Goal: Obtain resource: Download file/media

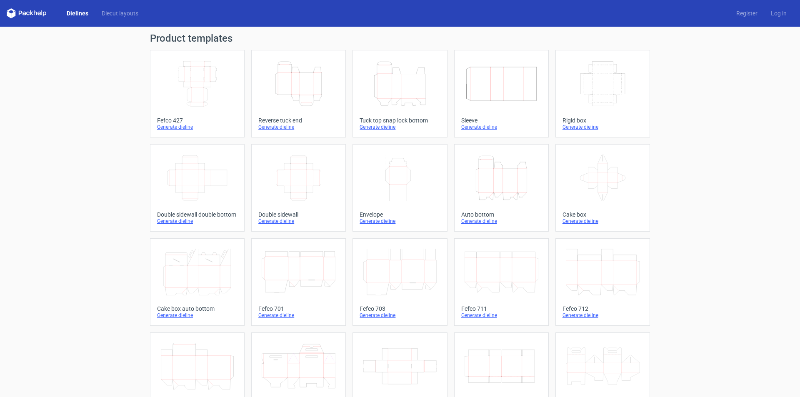
click at [223, 71] on icon "Width Depth Height" at bounding box center [197, 83] width 74 height 47
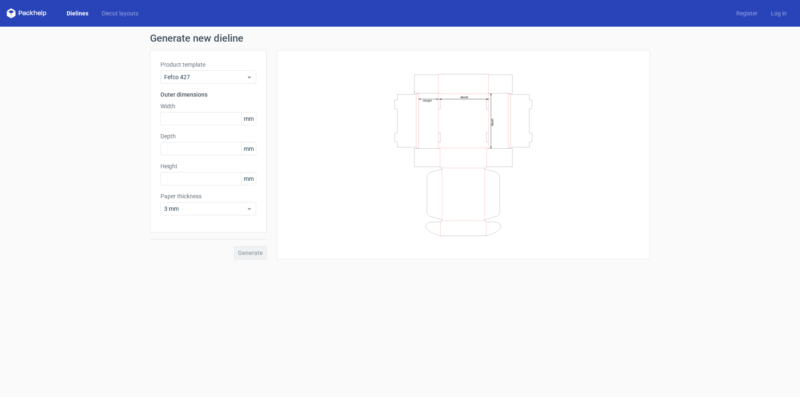
click at [194, 111] on div "Width mm" at bounding box center [208, 113] width 96 height 23
click at [195, 124] on input "text" at bounding box center [208, 118] width 96 height 13
type input "196"
type input "125"
type input "59"
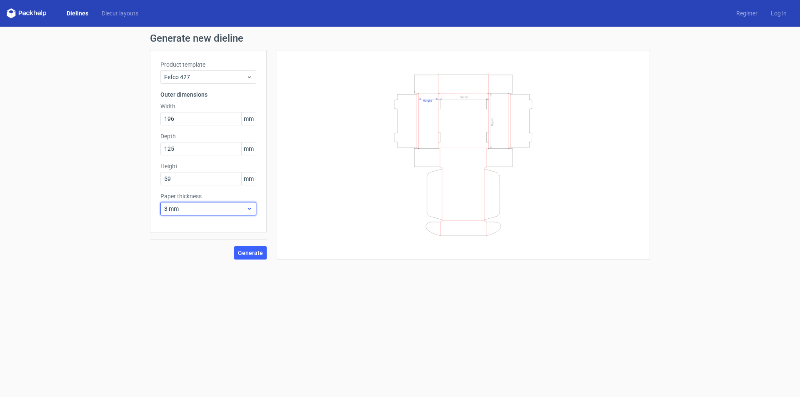
click at [213, 206] on span "3 mm" at bounding box center [205, 209] width 82 height 8
click at [190, 297] on div "4 mm" at bounding box center [208, 293] width 89 height 13
click at [252, 257] on button "Generate" at bounding box center [250, 252] width 33 height 13
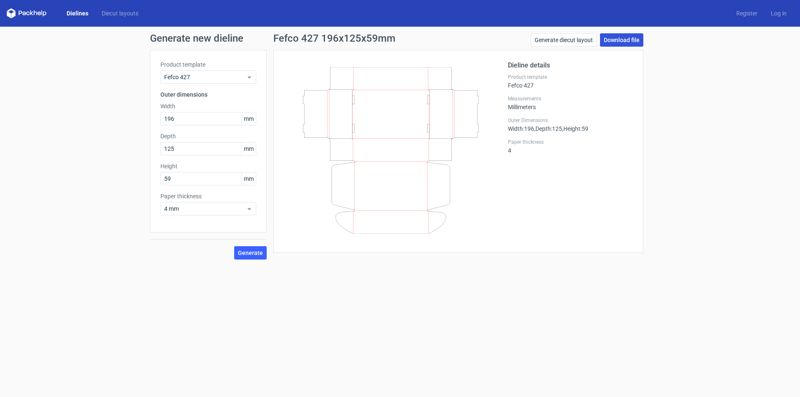
click at [620, 40] on link "Download file" at bounding box center [621, 39] width 43 height 13
